Goal: Information Seeking & Learning: Learn about a topic

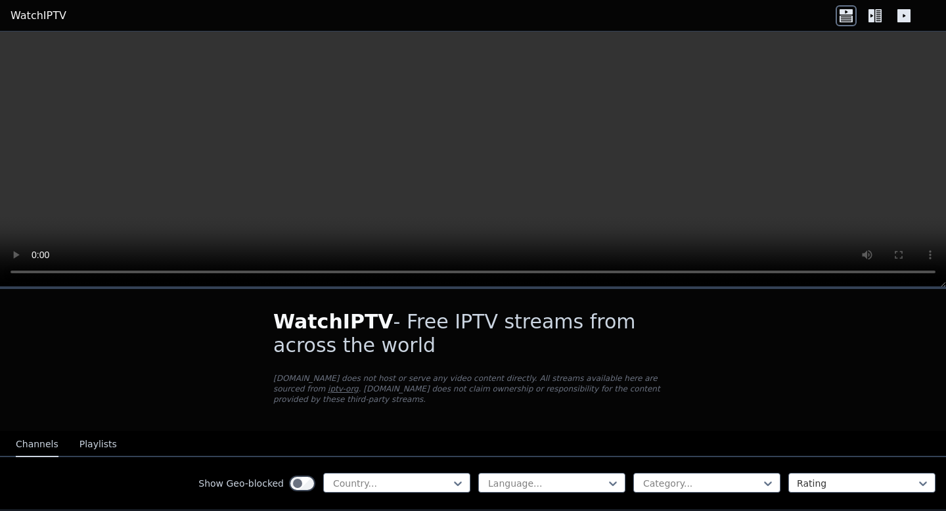
scroll to position [152, 0]
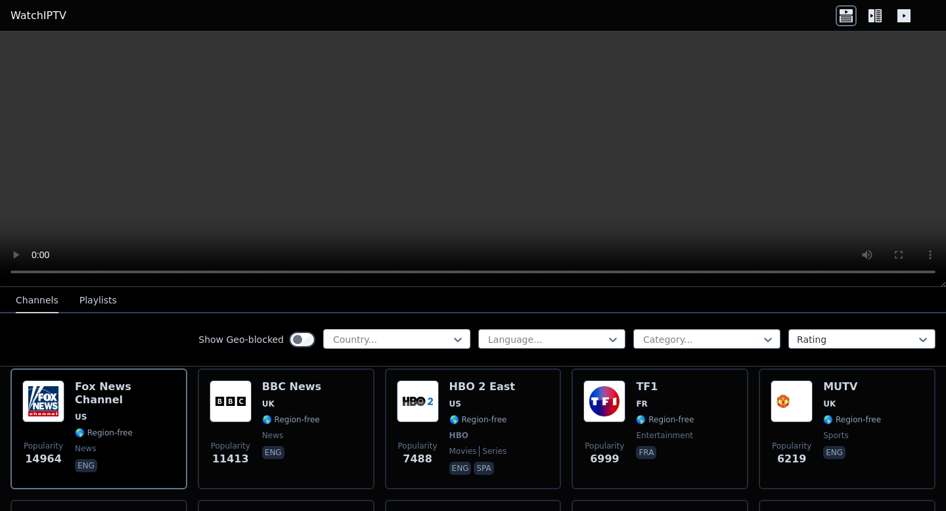
click at [397, 341] on div at bounding box center [392, 339] width 120 height 13
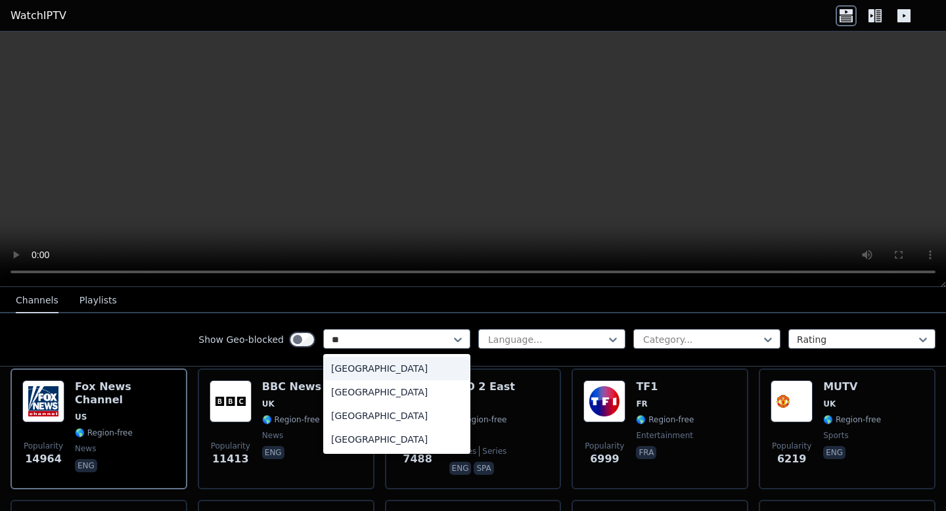
scroll to position [0, 0]
type input "****"
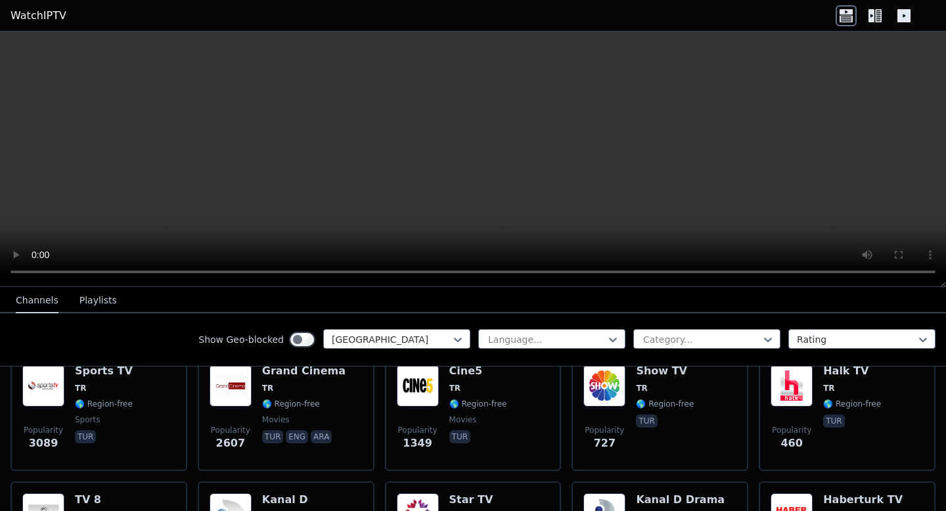
scroll to position [141, 0]
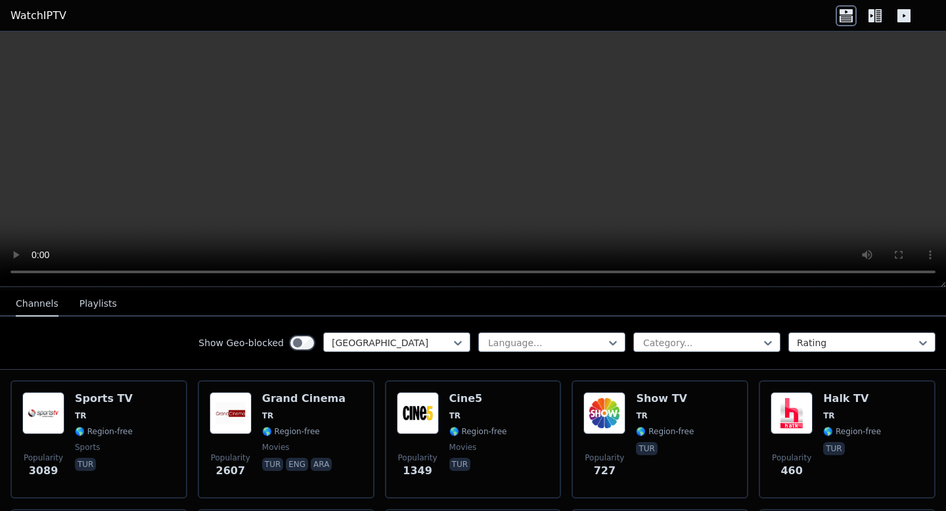
click at [666, 447] on span "tur" at bounding box center [665, 450] width 58 height 16
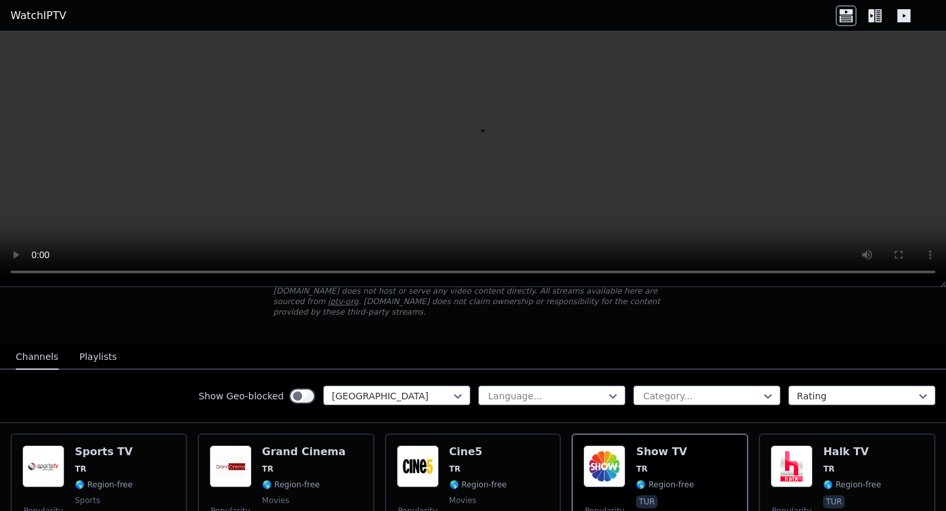
scroll to position [90, 0]
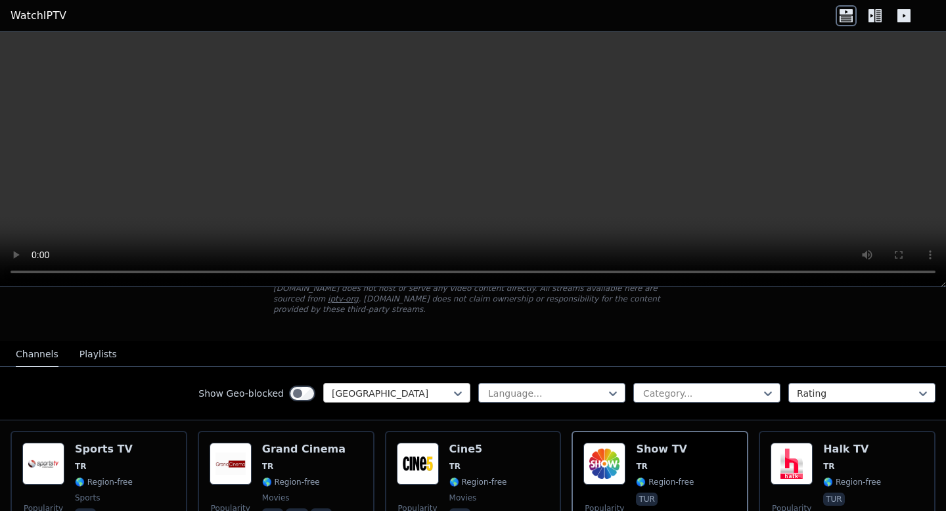
click at [425, 394] on div at bounding box center [392, 393] width 120 height 13
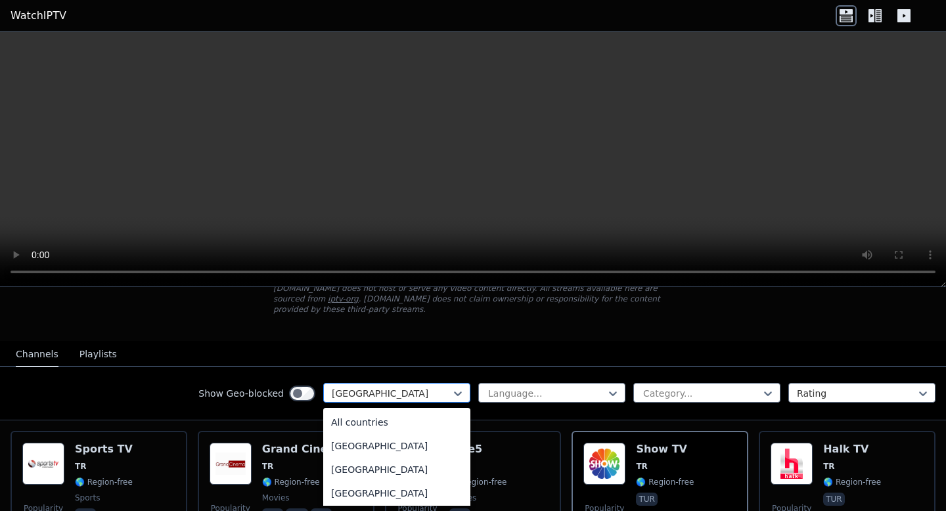
scroll to position [4342, 0]
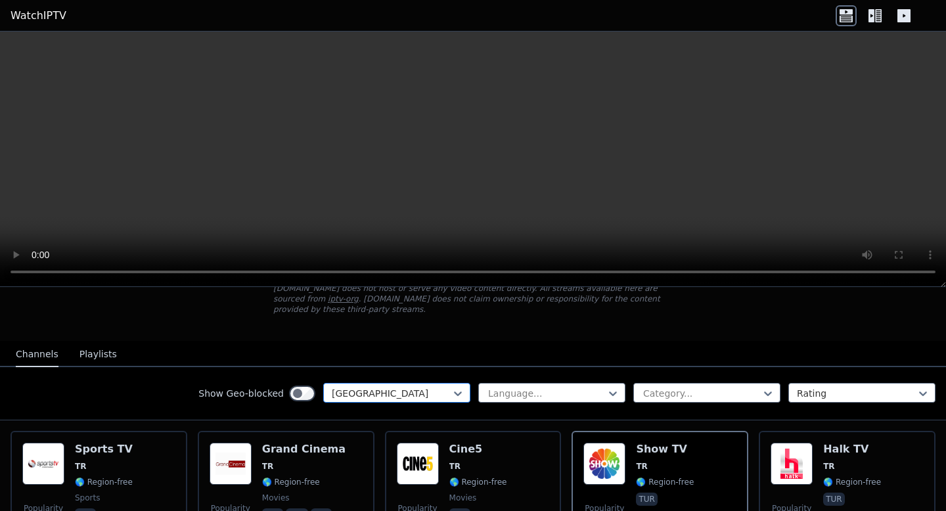
click at [427, 393] on div at bounding box center [392, 393] width 120 height 13
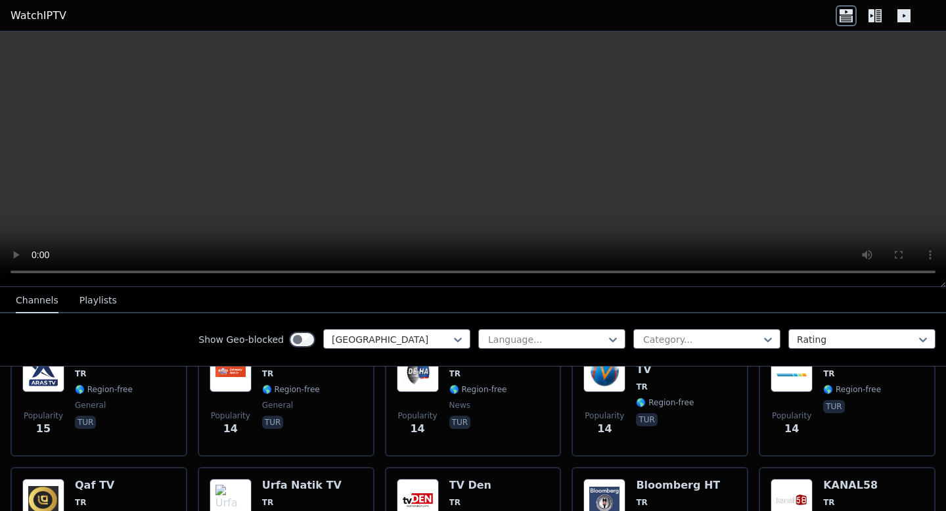
scroll to position [2632, 0]
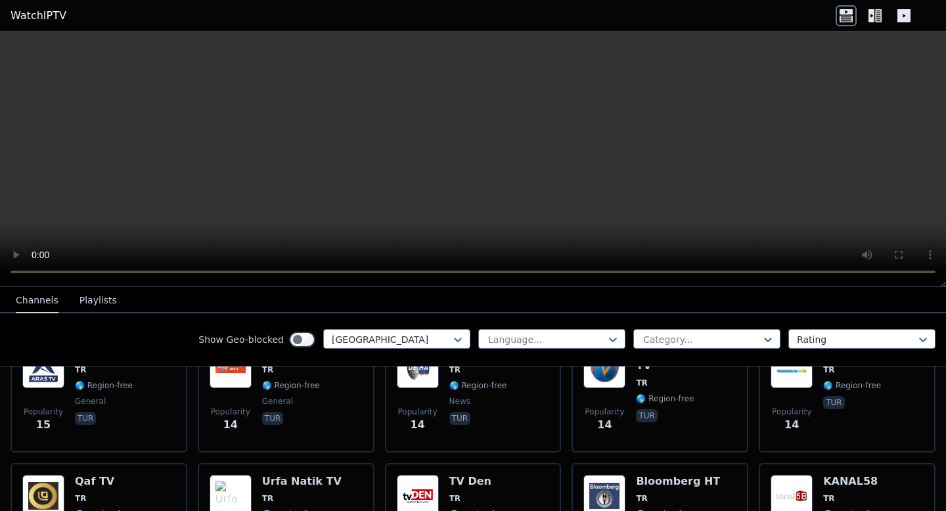
click at [282, 334] on label "Show Geo-blocked" at bounding box center [240, 339] width 85 height 13
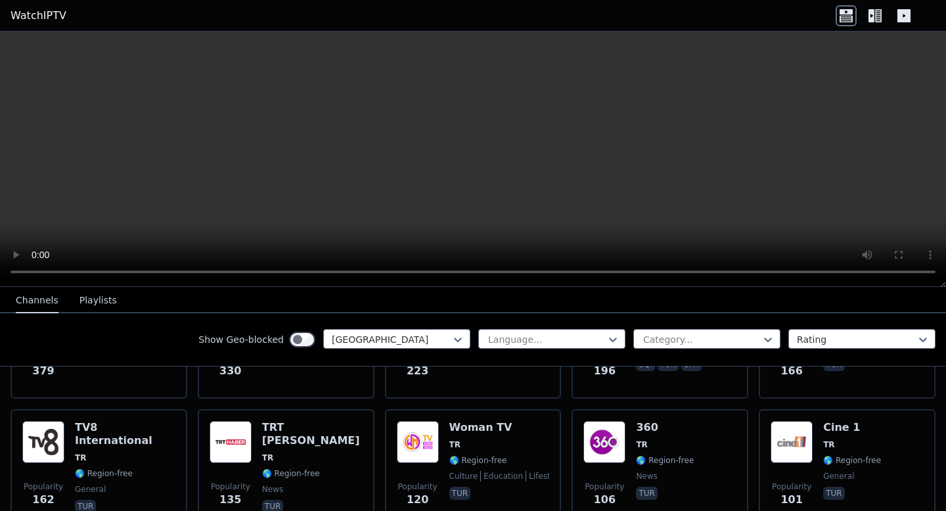
scroll to position [408, 0]
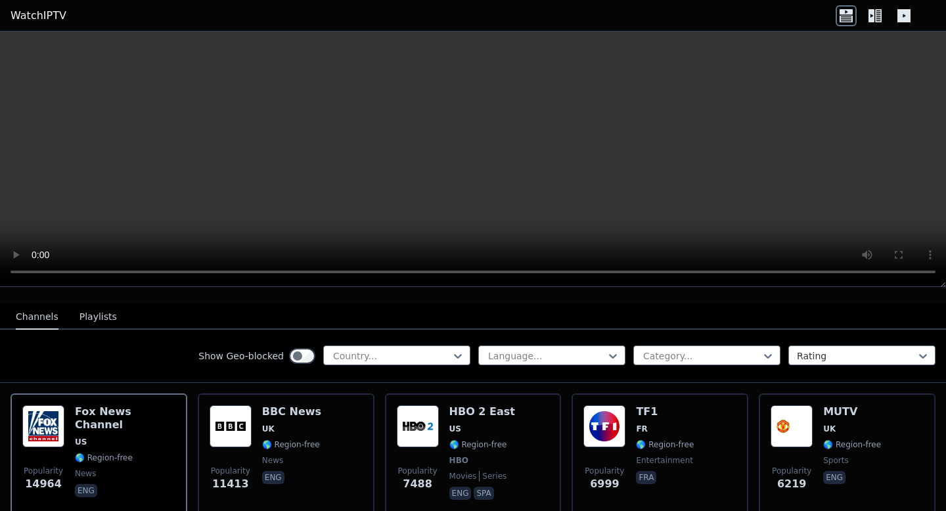
scroll to position [173, 0]
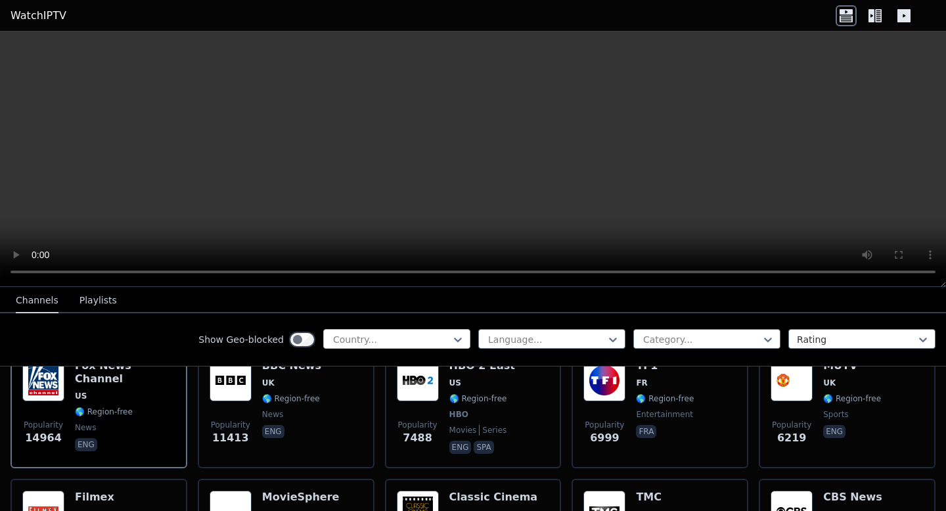
click at [383, 339] on div at bounding box center [392, 339] width 120 height 13
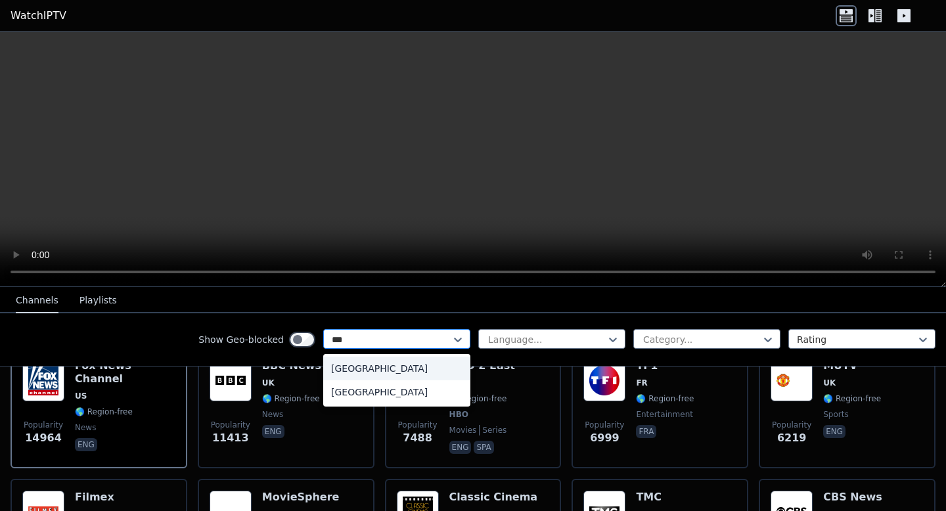
type input "****"
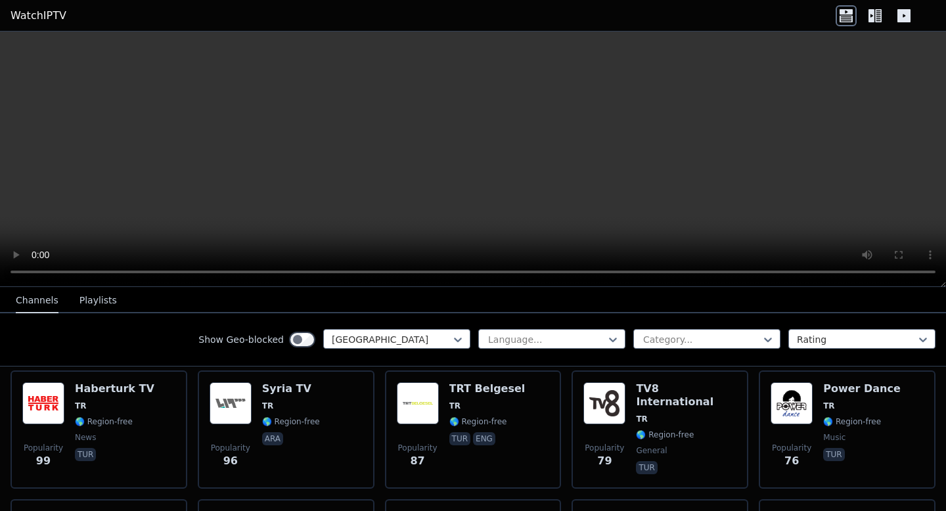
scroll to position [534, 0]
